Goal: Task Accomplishment & Management: Use online tool/utility

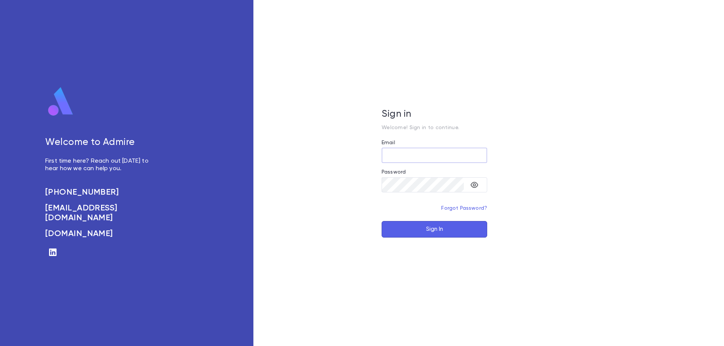
type input "**********"
click at [426, 232] on button "Sign In" at bounding box center [434, 229] width 106 height 17
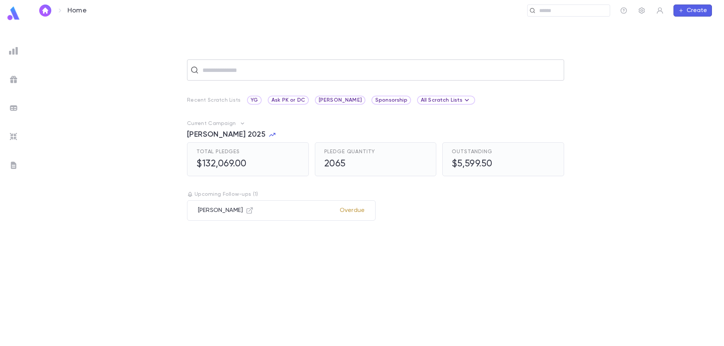
click at [231, 73] on input "text" at bounding box center [380, 70] width 360 height 14
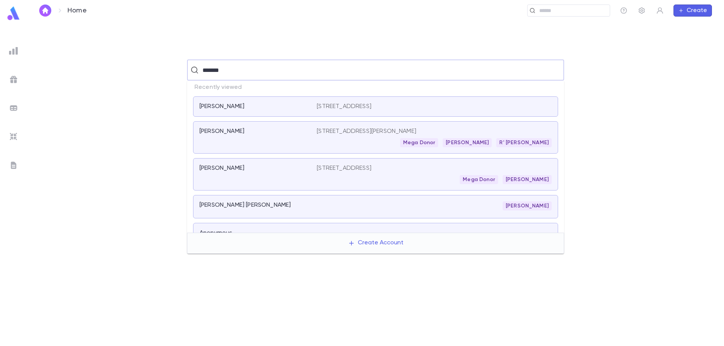
type input "********"
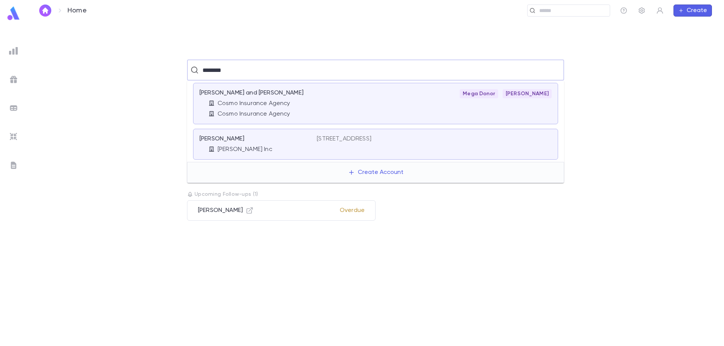
click at [291, 95] on div "[PERSON_NAME] and [PERSON_NAME]" at bounding box center [253, 93] width 108 height 8
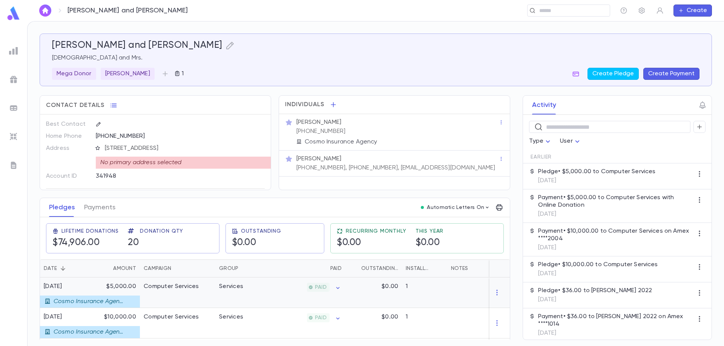
click at [174, 285] on div "Computer Services" at bounding box center [171, 287] width 55 height 8
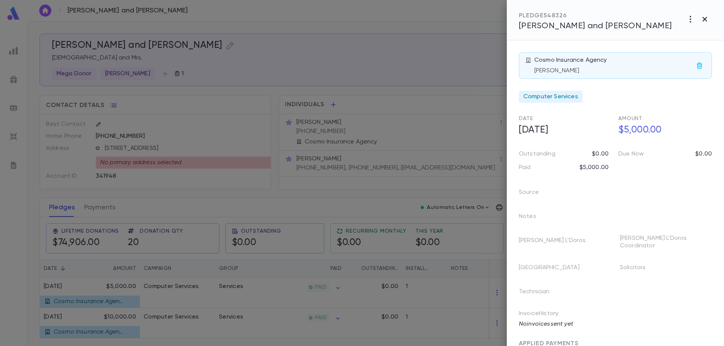
click at [705, 20] on icon "button" at bounding box center [704, 19] width 5 height 5
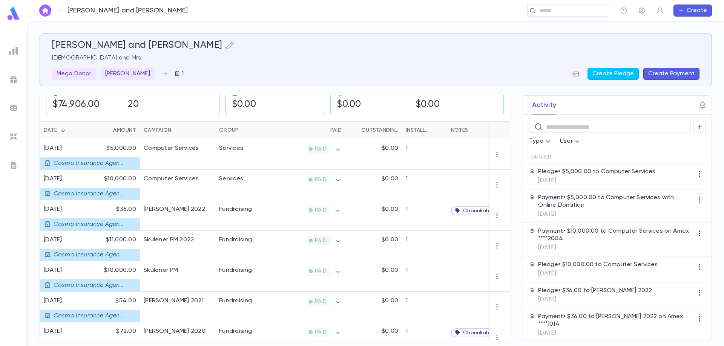
scroll to position [113, 0]
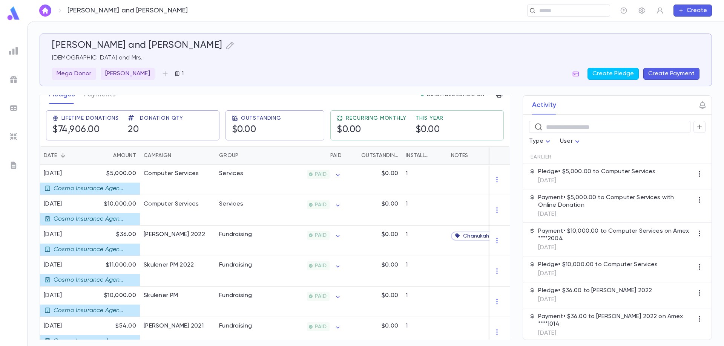
click at [17, 14] on img at bounding box center [13, 13] width 15 height 15
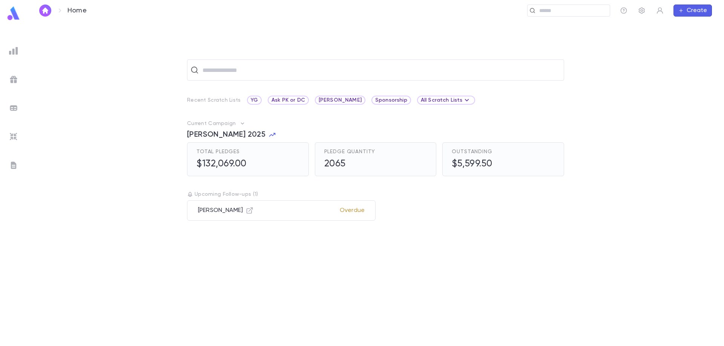
click at [15, 51] on img at bounding box center [13, 50] width 9 height 9
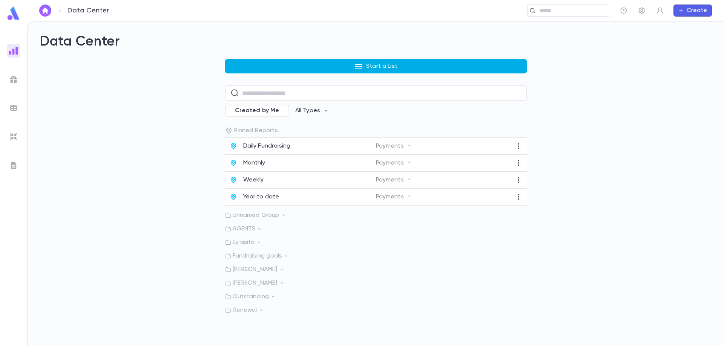
click at [284, 69] on button "Start a List" at bounding box center [376, 66] width 302 height 14
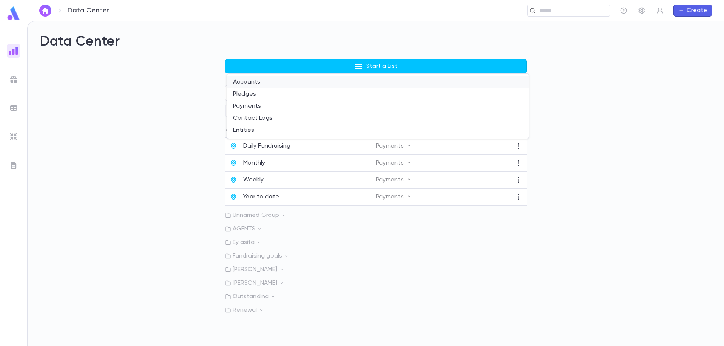
click at [265, 83] on li "Accounts" at bounding box center [378, 82] width 302 height 12
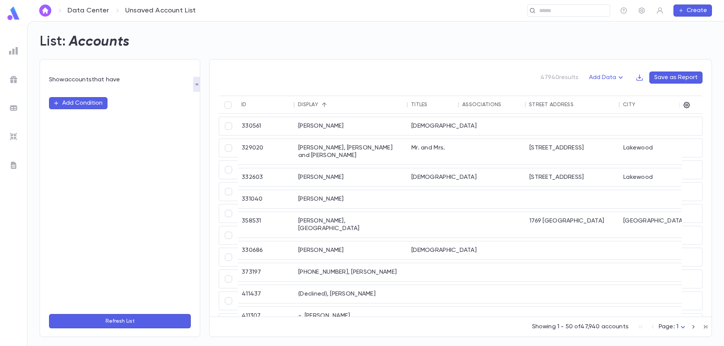
click at [75, 102] on button "Add Condition" at bounding box center [78, 103] width 58 height 12
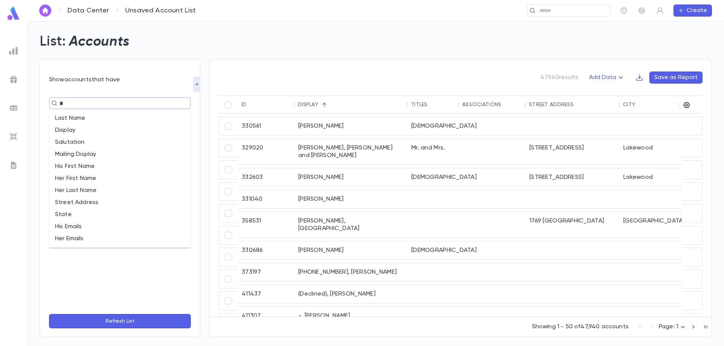
type input "**"
click at [83, 138] on li "Associations" at bounding box center [120, 142] width 142 height 12
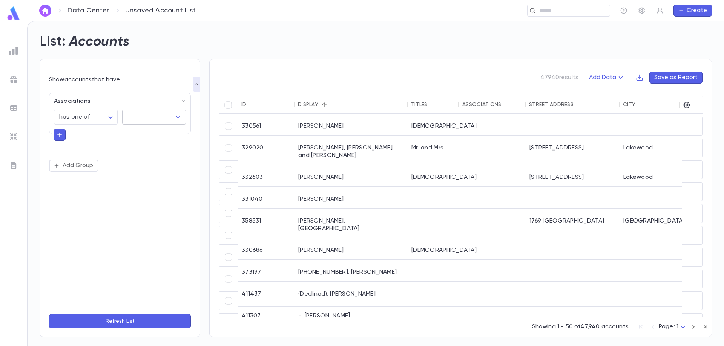
click at [140, 119] on input "text" at bounding box center [149, 117] width 46 height 14
type input "*"
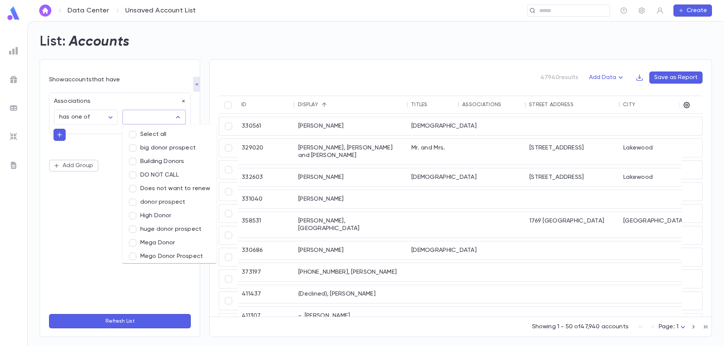
click at [184, 100] on icon "button" at bounding box center [183, 101] width 5 height 5
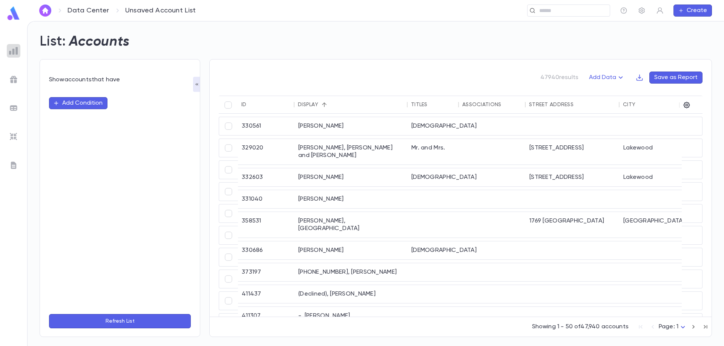
click at [8, 49] on div at bounding box center [14, 51] width 14 height 14
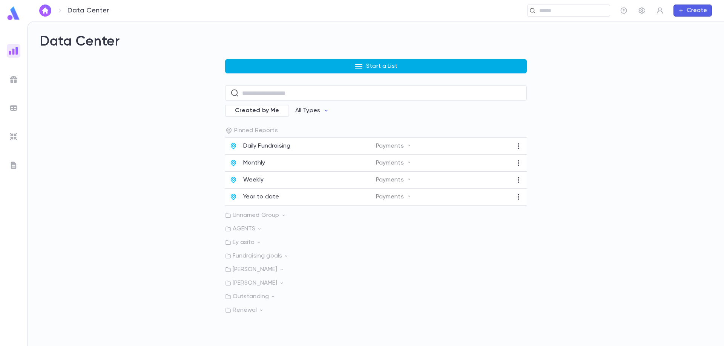
click at [263, 67] on button "Start a List" at bounding box center [376, 66] width 302 height 14
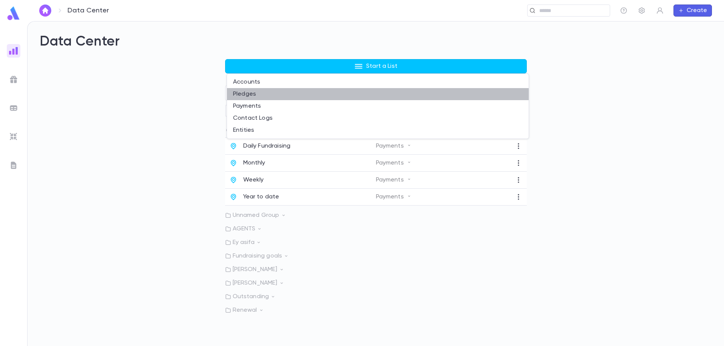
click at [263, 95] on li "Pledges" at bounding box center [378, 94] width 302 height 12
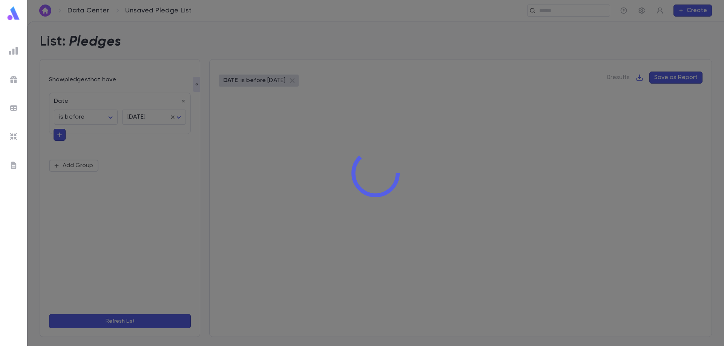
click at [187, 101] on div at bounding box center [375, 173] width 697 height 346
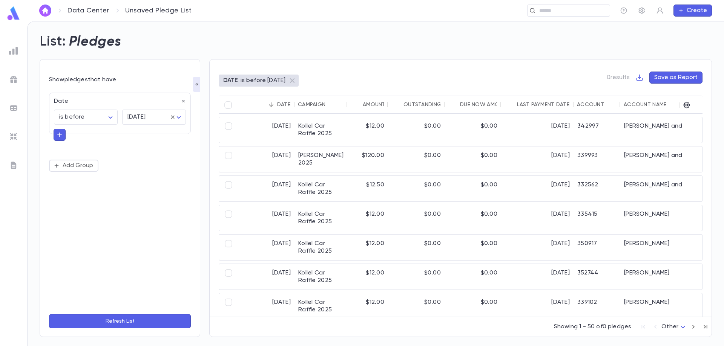
click at [181, 100] on icon "button" at bounding box center [183, 101] width 5 height 5
click at [94, 102] on button "Add Condition" at bounding box center [78, 103] width 58 height 12
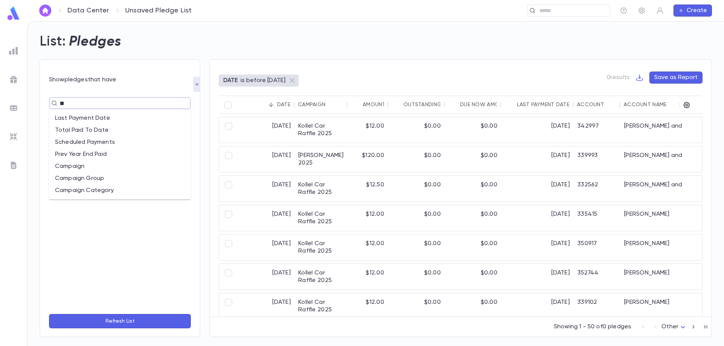
type input "*"
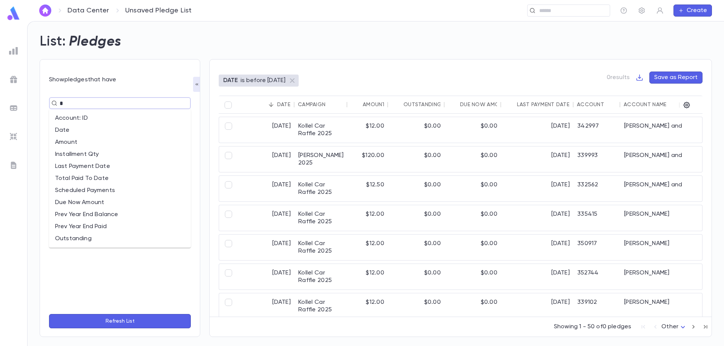
type input "**"
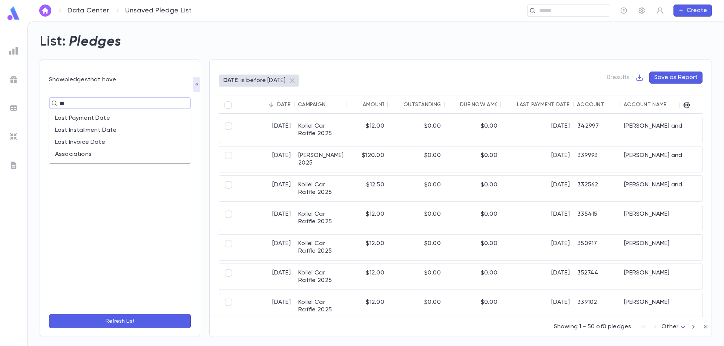
click at [84, 154] on li "Associations" at bounding box center [120, 154] width 142 height 12
click at [150, 119] on input "text" at bounding box center [149, 117] width 46 height 14
click at [184, 100] on icon "button" at bounding box center [183, 101] width 5 height 5
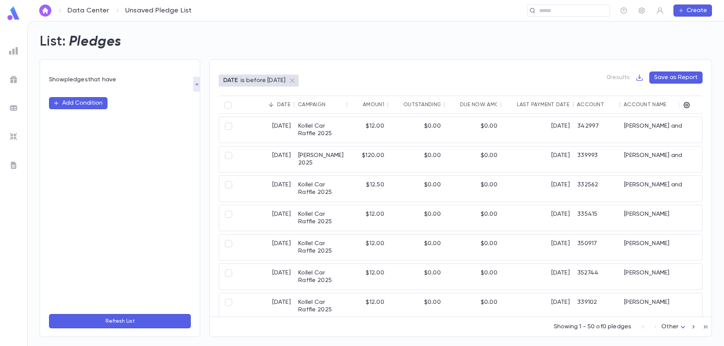
click at [89, 100] on button "Add Condition" at bounding box center [78, 103] width 58 height 12
type input "*"
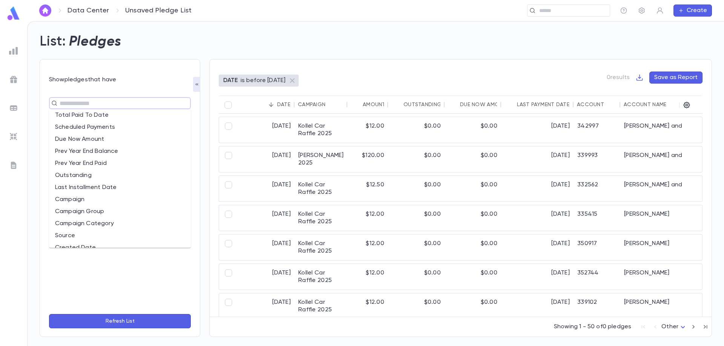
scroll to position [113, 0]
click at [73, 162] on li "Campaign" at bounding box center [120, 162] width 142 height 12
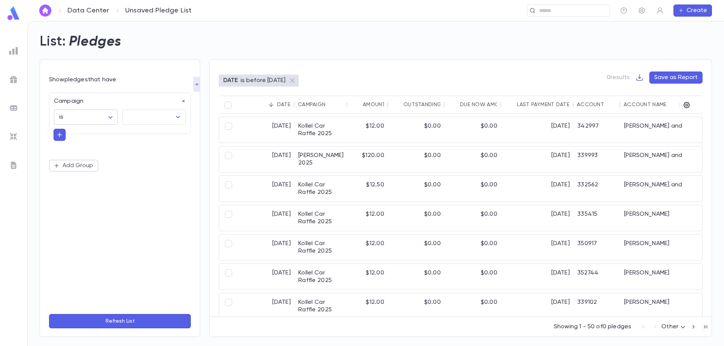
click at [110, 116] on body "Data Center Unsaved Pledge List ​ Create List: Pledges Show pledges that have C…" at bounding box center [362, 183] width 724 height 325
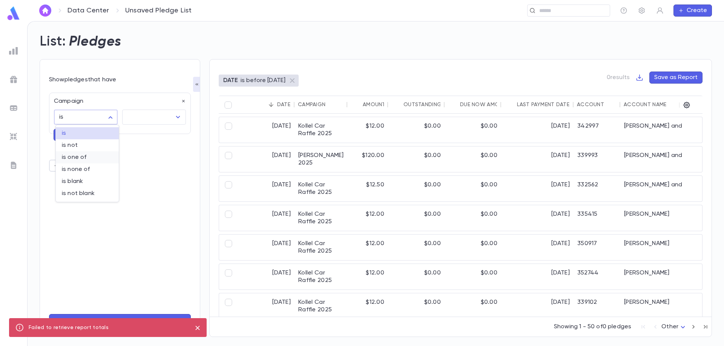
click at [95, 156] on span "is one of" at bounding box center [87, 158] width 51 height 8
type input "**"
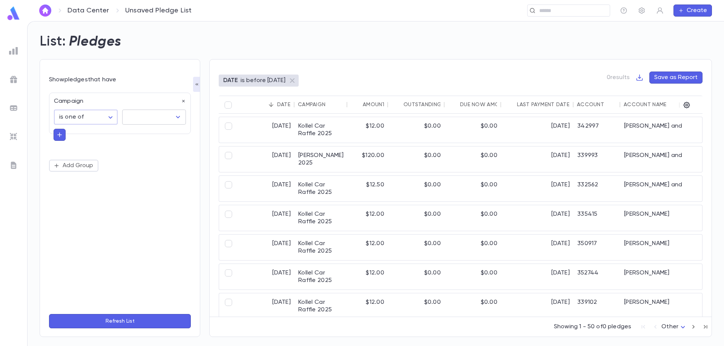
click at [140, 121] on input "text" at bounding box center [149, 117] width 46 height 14
type input "*"
click at [110, 116] on body "Data Center Unsaved Pledge List ​ Create List: Pledges Show pledges that have C…" at bounding box center [362, 183] width 724 height 325
click at [185, 102] on div at bounding box center [362, 173] width 724 height 346
click at [179, 100] on div "Campaign" at bounding box center [117, 99] width 136 height 12
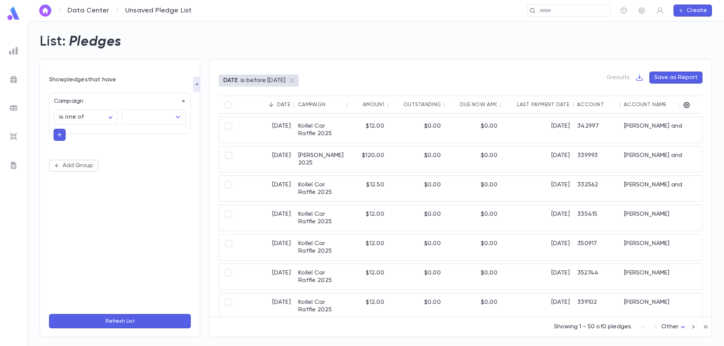
click at [182, 100] on icon "button" at bounding box center [183, 101] width 5 height 5
click at [89, 99] on button "Add Condition" at bounding box center [78, 103] width 58 height 12
type input "*"
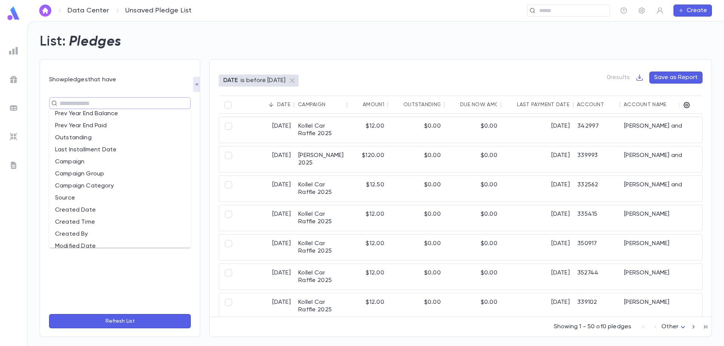
click at [87, 195] on li "Source" at bounding box center [120, 198] width 142 height 12
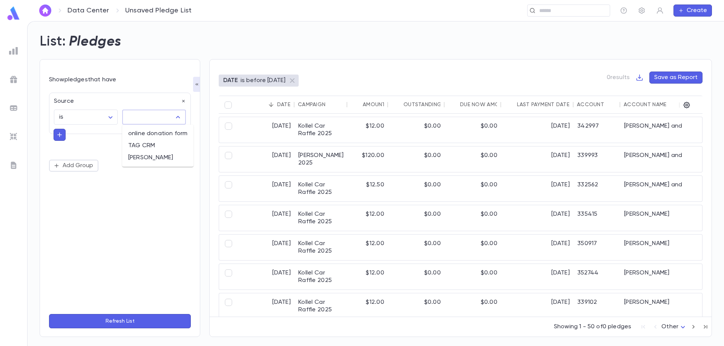
click at [144, 119] on input "text" at bounding box center [149, 117] width 46 height 14
type input "*"
click at [185, 102] on icon "button" at bounding box center [183, 101] width 5 height 5
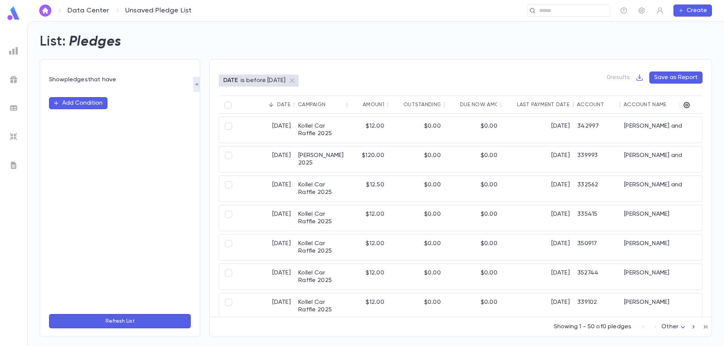
click at [96, 100] on button "Add Condition" at bounding box center [78, 103] width 58 height 12
type input "*"
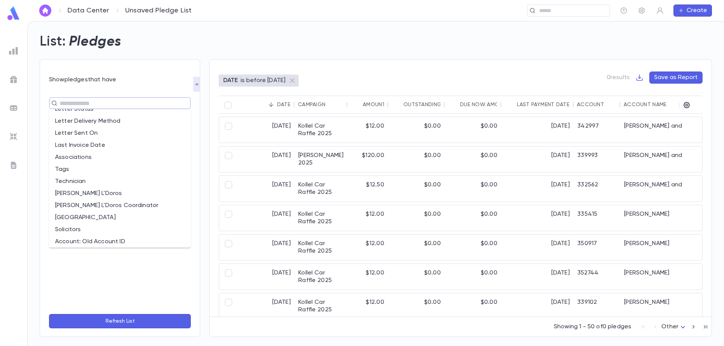
scroll to position [519, 0]
click at [108, 271] on div "​" at bounding box center [120, 198] width 142 height 220
